Goal: Information Seeking & Learning: Understand process/instructions

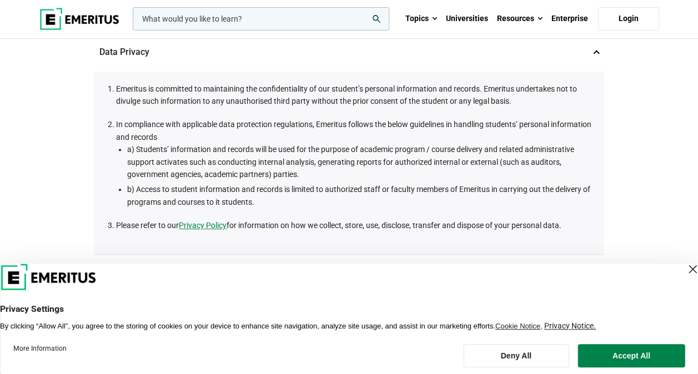
scroll to position [133, 0]
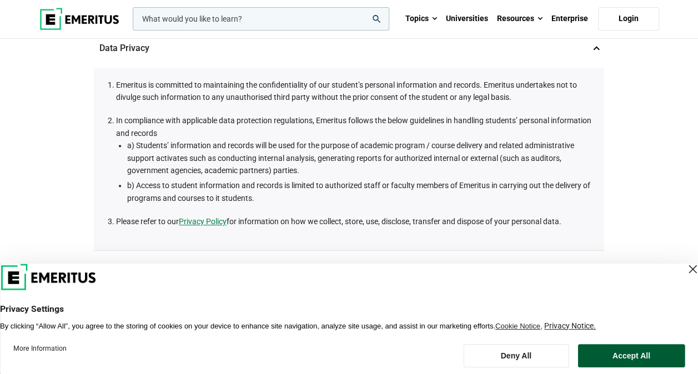
click at [630, 361] on button "Accept All" at bounding box center [631, 355] width 107 height 23
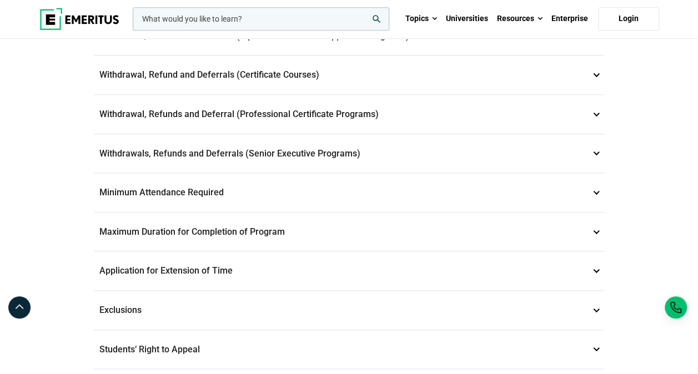
scroll to position [533, 0]
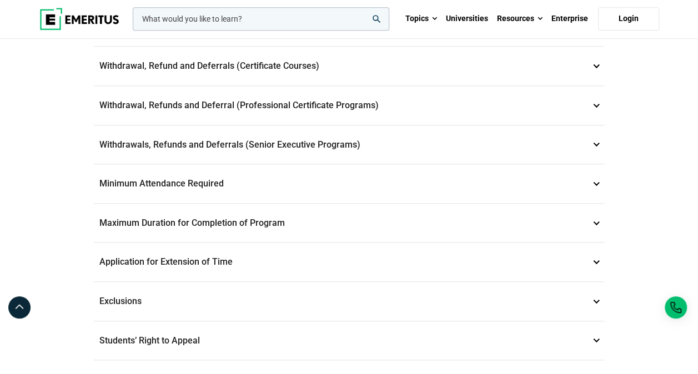
click at [595, 183] on p "Minimum Attendance Required 10" at bounding box center [349, 183] width 511 height 39
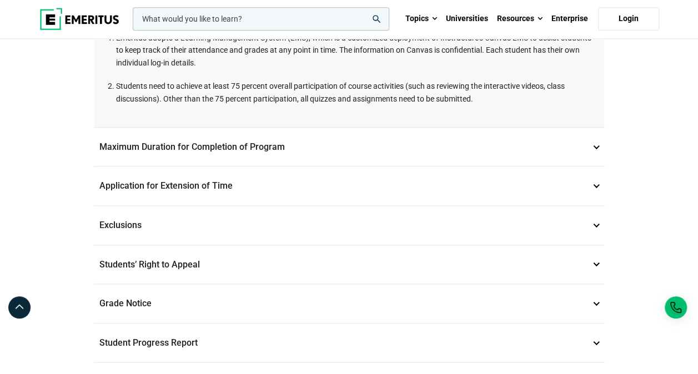
scroll to position [350, 0]
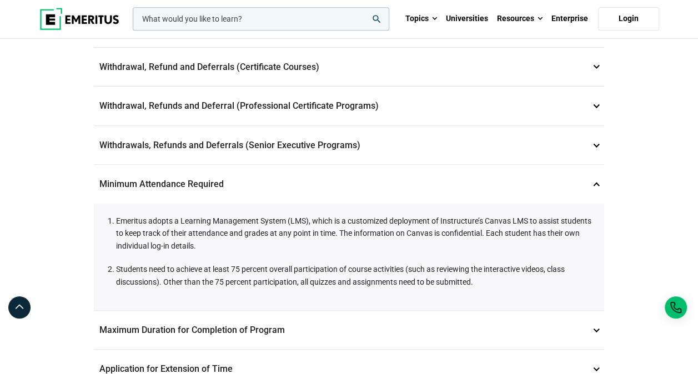
click at [595, 183] on p "Minimum Attendance Required 10" at bounding box center [349, 184] width 511 height 39
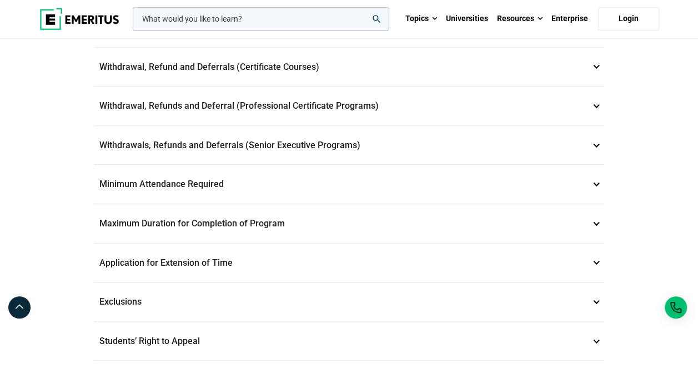
click at [219, 294] on p "Exclusions 13" at bounding box center [349, 302] width 511 height 39
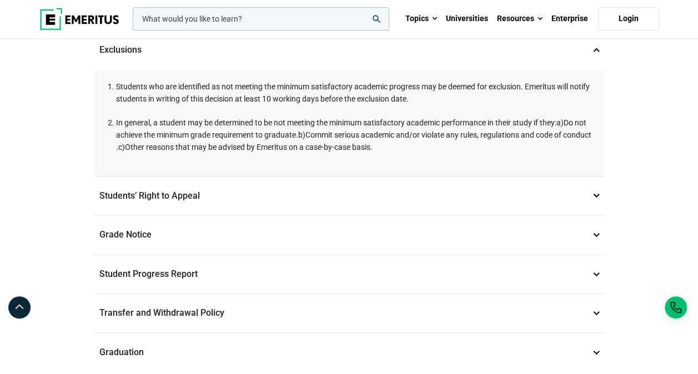
scroll to position [591, 0]
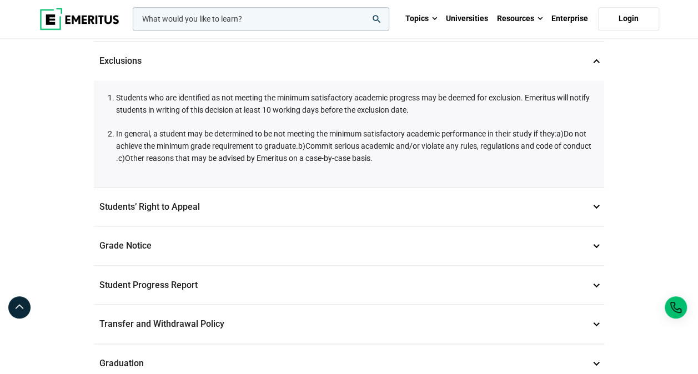
click at [551, 250] on p "Grade Notice 14" at bounding box center [349, 246] width 511 height 39
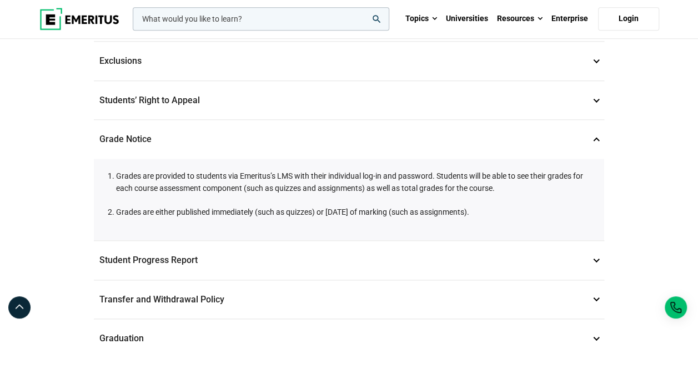
click at [236, 254] on p "Student Progress Report 15" at bounding box center [349, 260] width 511 height 39
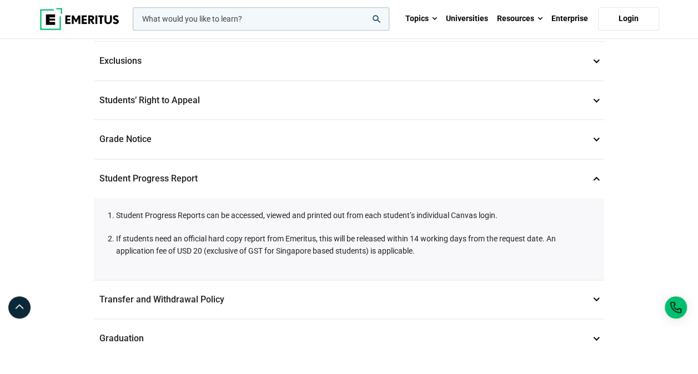
click at [347, 293] on p "Transfer and Withdrawal Policy 16" at bounding box center [349, 300] width 511 height 39
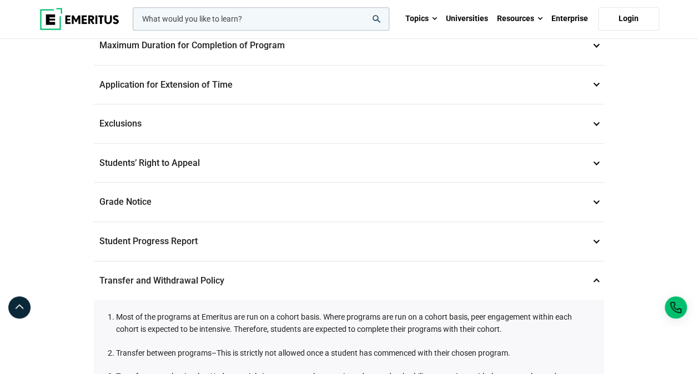
scroll to position [461, 0]
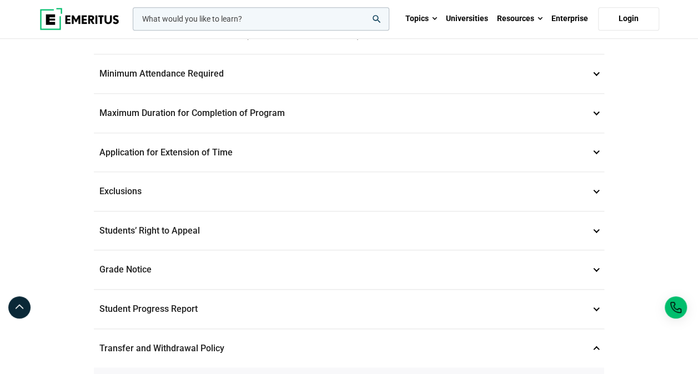
click at [227, 147] on p "Application for Extension of Time 12" at bounding box center [349, 152] width 511 height 39
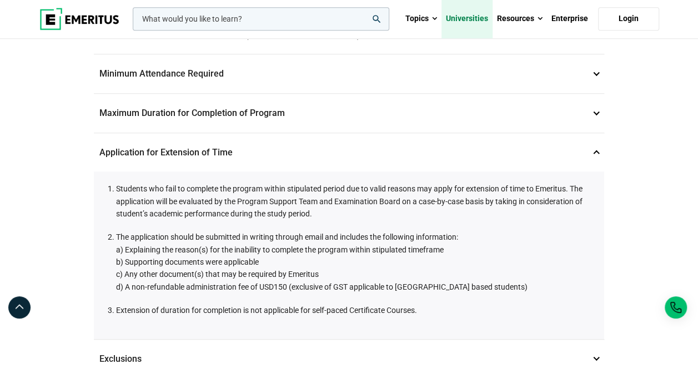
click at [474, 18] on link "Universities" at bounding box center [467, 18] width 51 height 39
click at [563, 28] on link "Enterprise" at bounding box center [570, 18] width 46 height 39
